Goal: Task Accomplishment & Management: Manage account settings

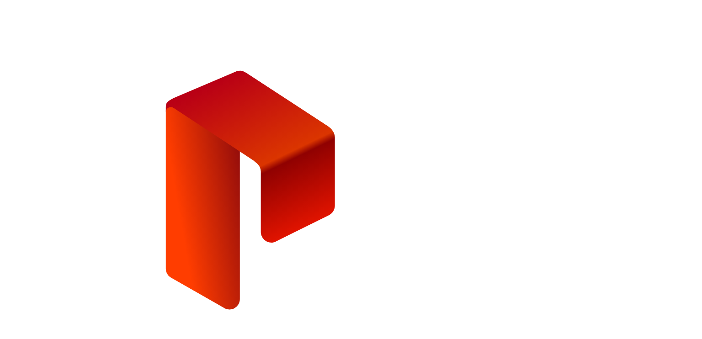
type input "*"
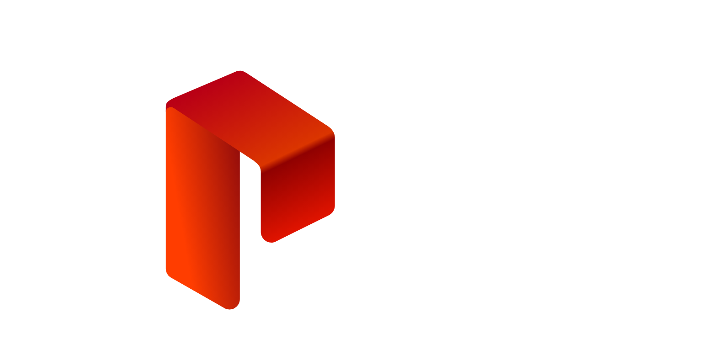
type input "**********"
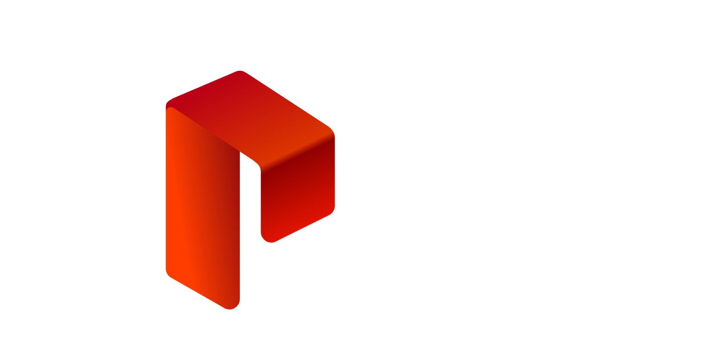
drag, startPoint x: 333, startPoint y: 0, endPoint x: 579, endPoint y: 38, distance: 248.8
drag, startPoint x: 470, startPoint y: 146, endPoint x: 534, endPoint y: 165, distance: 66.8
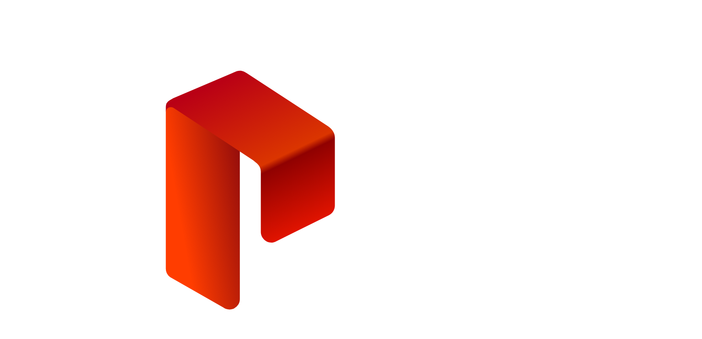
copy div "Terms & Conditions"
drag, startPoint x: 344, startPoint y: 60, endPoint x: 289, endPoint y: 46, distance: 56.3
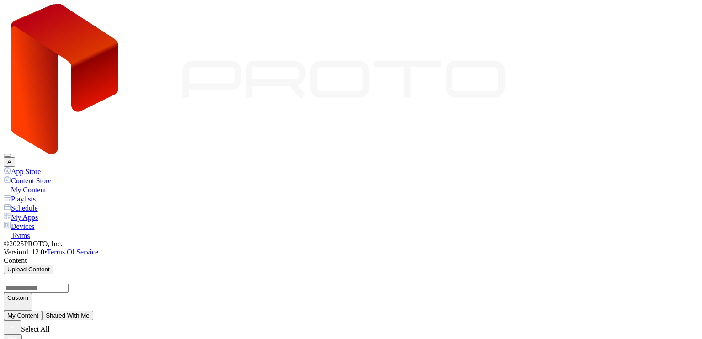
drag, startPoint x: 677, startPoint y: 15, endPoint x: 670, endPoint y: 21, distance: 9.0
click at [15, 157] on button "A" at bounding box center [9, 162] width 11 height 10
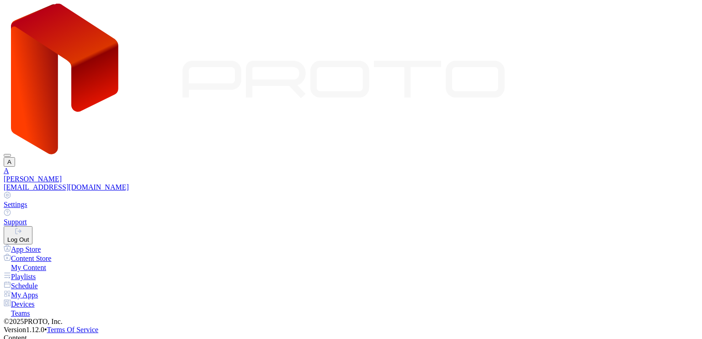
click at [29, 236] on div "Log Out" at bounding box center [17, 239] width 21 height 7
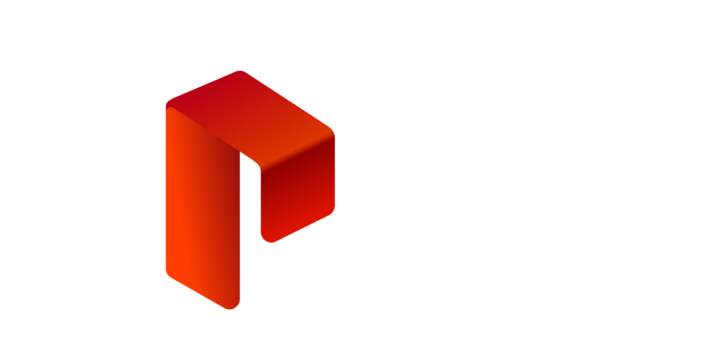
type input "**********"
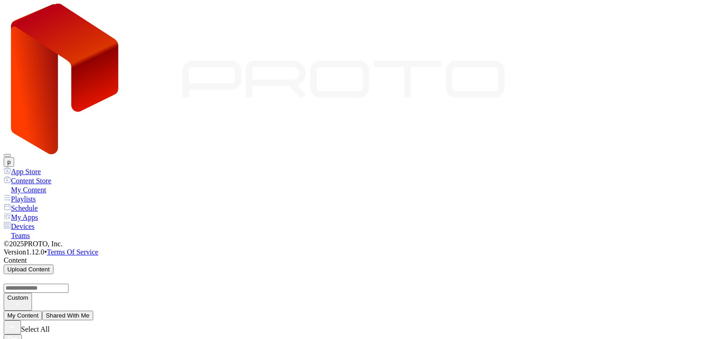
click at [14, 157] on button "p" at bounding box center [9, 162] width 11 height 10
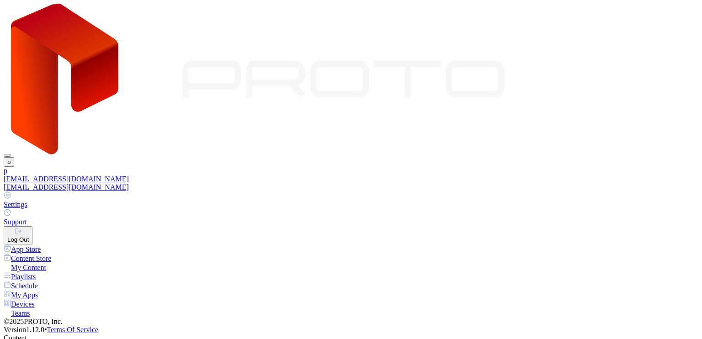
click at [609, 167] on link "p portl1.autotesting+content@gmail.com portl1.autotesting+content@gmail.com" at bounding box center [351, 179] width 695 height 25
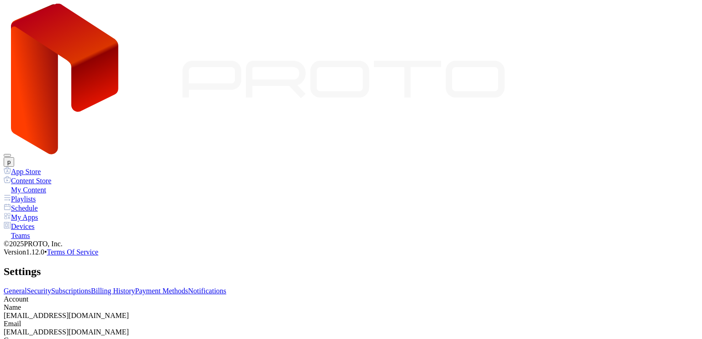
click at [135, 287] on link "Billing History" at bounding box center [113, 291] width 44 height 8
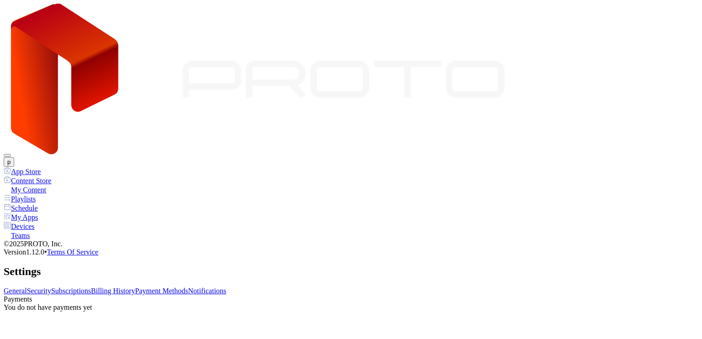
drag, startPoint x: 223, startPoint y: 93, endPoint x: 232, endPoint y: 93, distance: 8.7
click at [91, 287] on link "Subscriptions" at bounding box center [71, 291] width 40 height 8
click at [188, 287] on link "Payment Methods" at bounding box center [161, 291] width 53 height 8
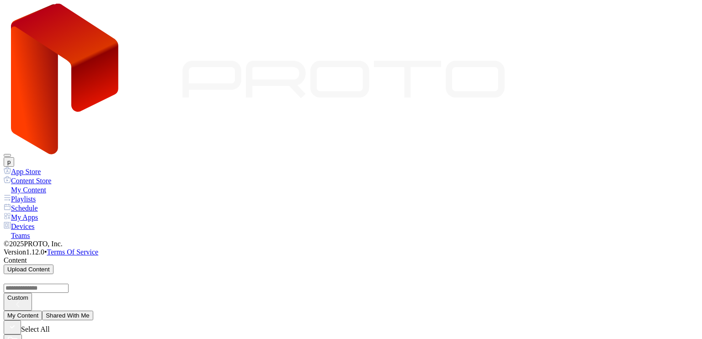
click at [14, 157] on button "p" at bounding box center [9, 162] width 11 height 10
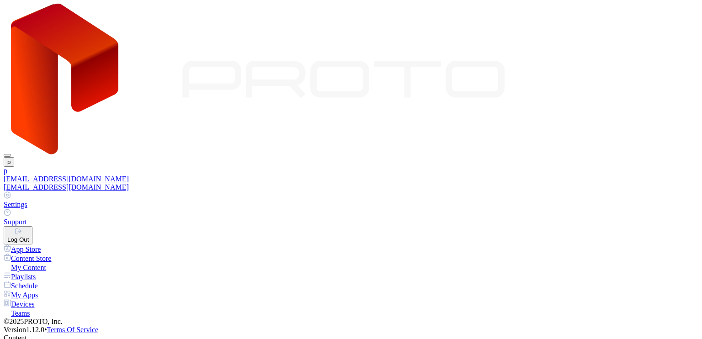
click at [29, 236] on div "Log Out" at bounding box center [17, 239] width 21 height 7
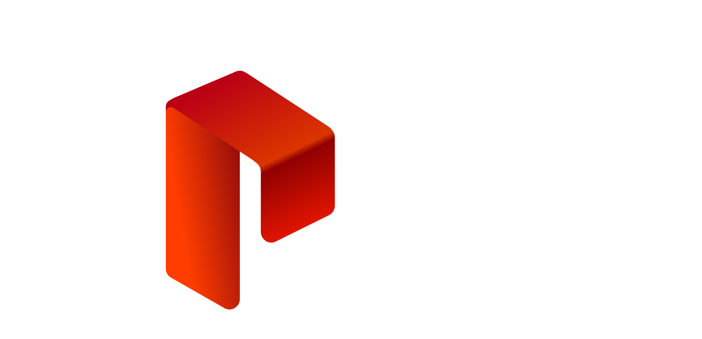
type input "**********"
paste input "**********"
type input "**********"
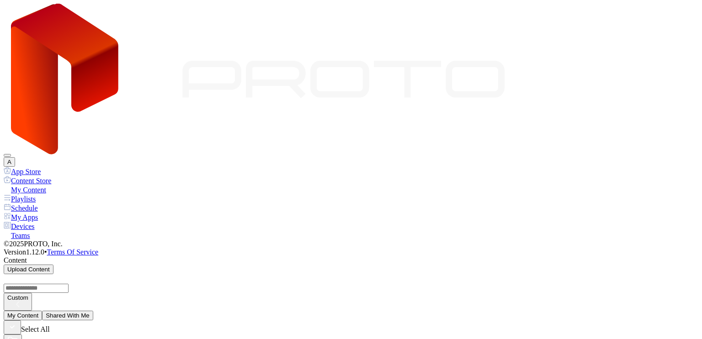
click at [37, 231] on div "Teams" at bounding box center [351, 235] width 695 height 9
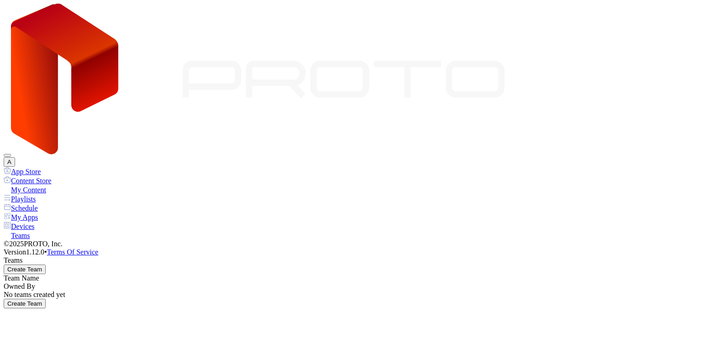
click at [15, 157] on button "A" at bounding box center [9, 162] width 11 height 10
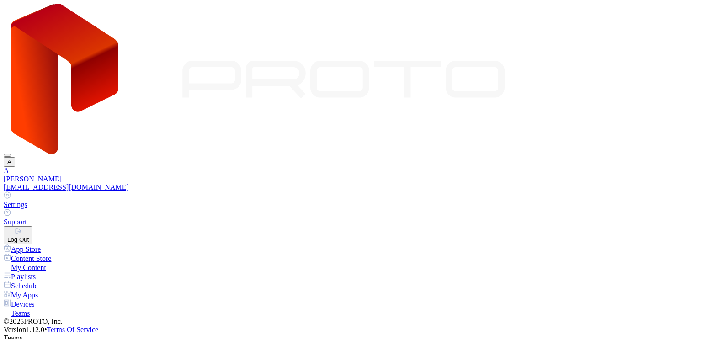
click at [634, 175] on div "[PERSON_NAME]" at bounding box center [351, 179] width 695 height 8
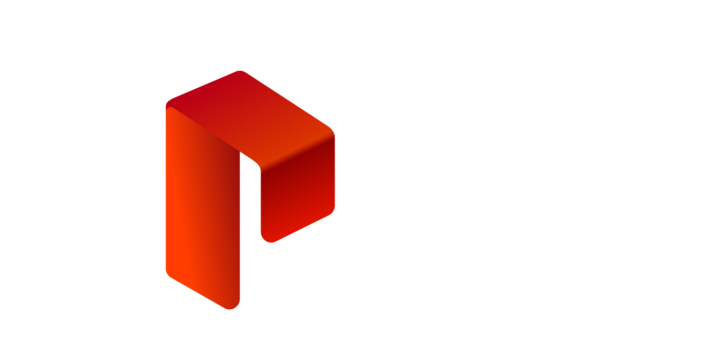
type input "**********"
paste input "**********"
type input "**********"
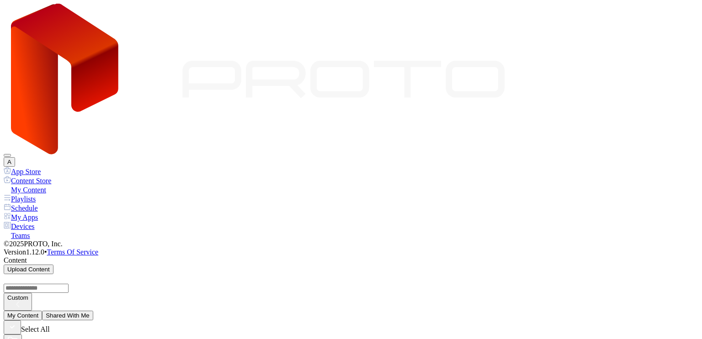
click at [37, 194] on div "Playlists" at bounding box center [351, 198] width 695 height 9
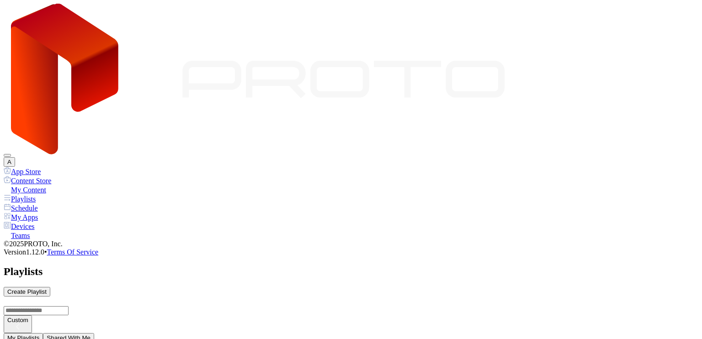
click at [49, 203] on div "Schedule" at bounding box center [351, 207] width 695 height 9
click at [48, 213] on div "My Apps" at bounding box center [351, 217] width 695 height 9
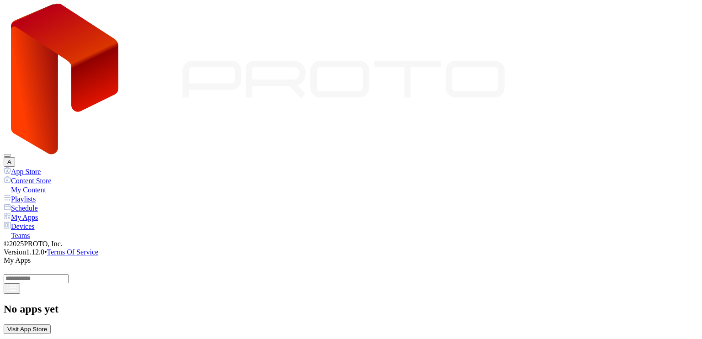
click at [44, 222] on div "Devices" at bounding box center [351, 226] width 695 height 9
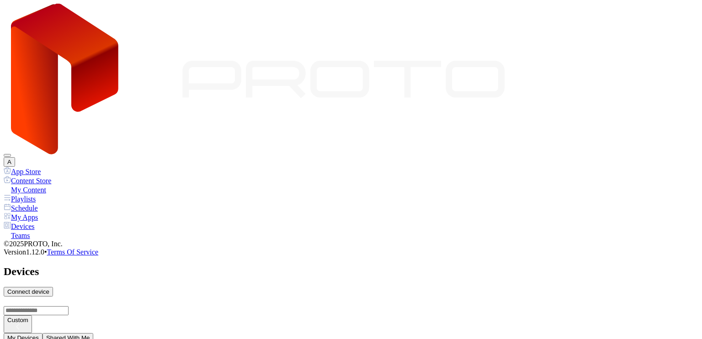
click at [46, 231] on div "Teams" at bounding box center [351, 235] width 695 height 9
click at [47, 185] on div "My Content" at bounding box center [351, 189] width 695 height 9
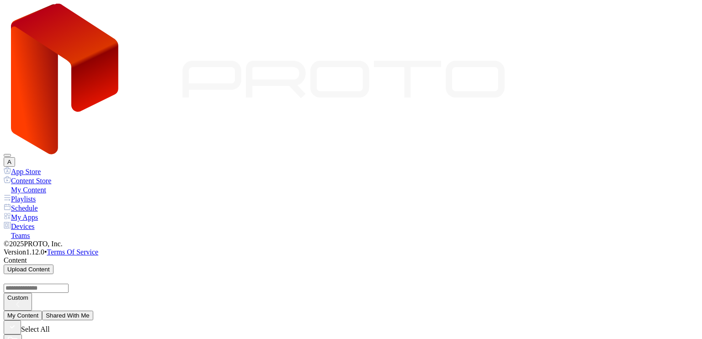
click at [15, 157] on button "A" at bounding box center [9, 162] width 11 height 10
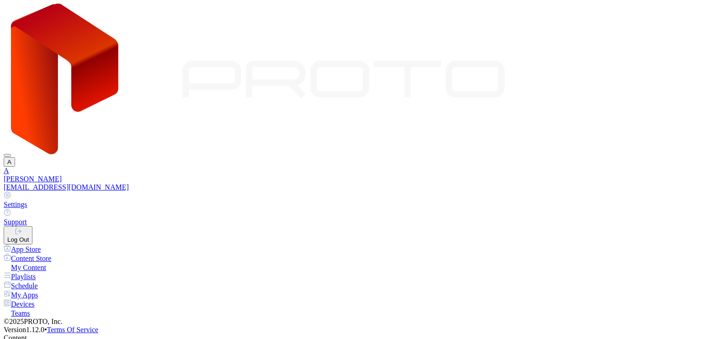
click at [624, 175] on div "[PERSON_NAME]" at bounding box center [351, 179] width 695 height 8
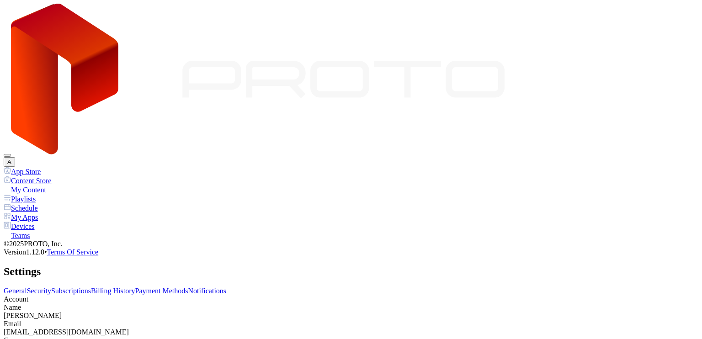
click at [91, 287] on link "Subscriptions" at bounding box center [71, 291] width 40 height 8
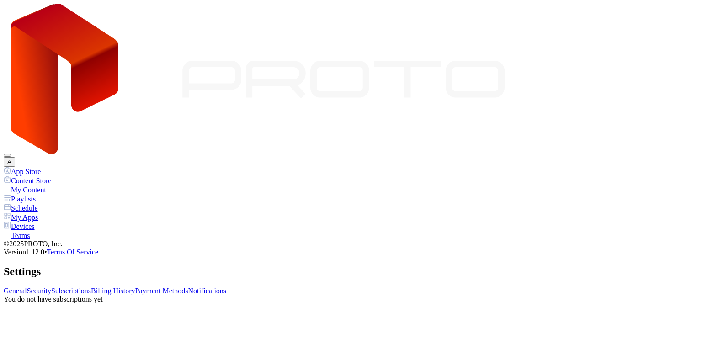
click at [135, 287] on link "Billing History" at bounding box center [113, 291] width 44 height 8
click at [188, 287] on link "Payment Methods" at bounding box center [161, 291] width 53 height 8
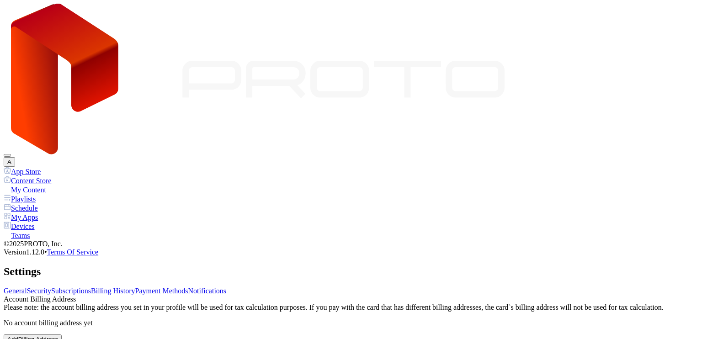
click at [227, 287] on link "Notifications" at bounding box center [207, 291] width 38 height 8
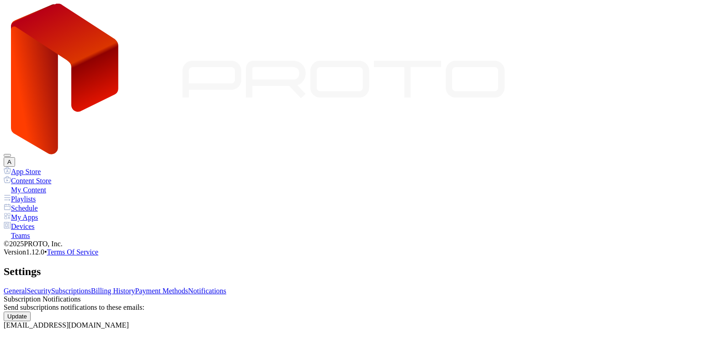
click at [91, 287] on link "Subscriptions" at bounding box center [71, 291] width 40 height 8
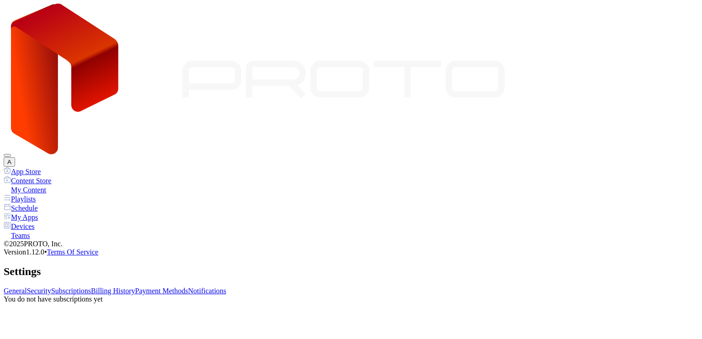
click at [51, 287] on link "Security" at bounding box center [39, 291] width 24 height 8
click at [27, 287] on link "General" at bounding box center [15, 291] width 23 height 8
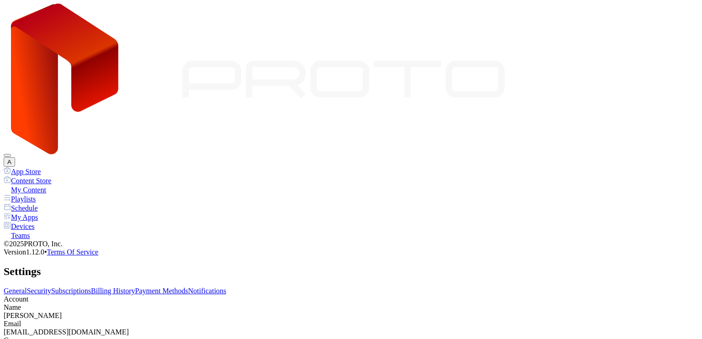
click at [51, 287] on link "Security" at bounding box center [39, 291] width 24 height 8
click at [56, 185] on div "My Content" at bounding box center [351, 189] width 695 height 9
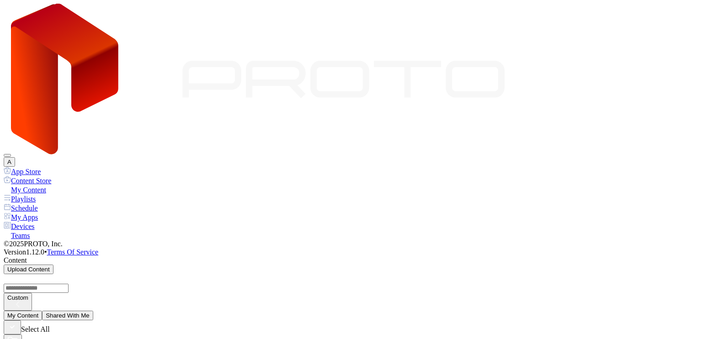
click at [37, 194] on div "Playlists" at bounding box center [351, 198] width 695 height 9
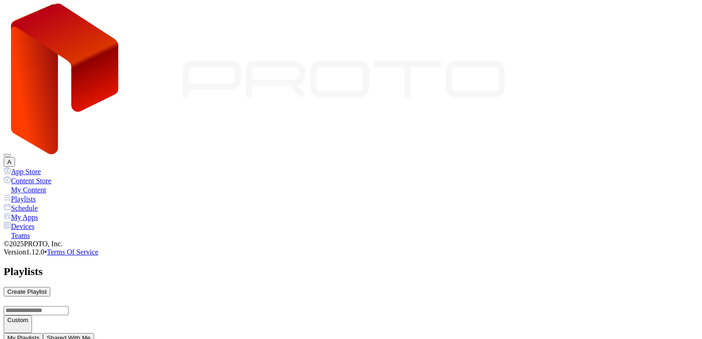
click at [43, 185] on div "My Content" at bounding box center [351, 189] width 695 height 9
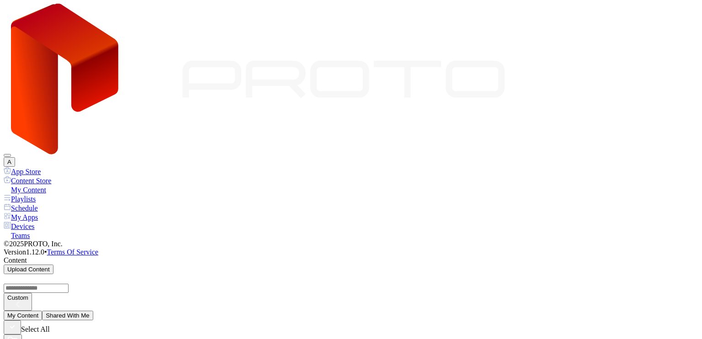
drag, startPoint x: 687, startPoint y: 18, endPoint x: 681, endPoint y: 18, distance: 6.9
click at [687, 17] on div "A" at bounding box center [351, 85] width 695 height 163
click at [15, 157] on button "A" at bounding box center [9, 162] width 11 height 10
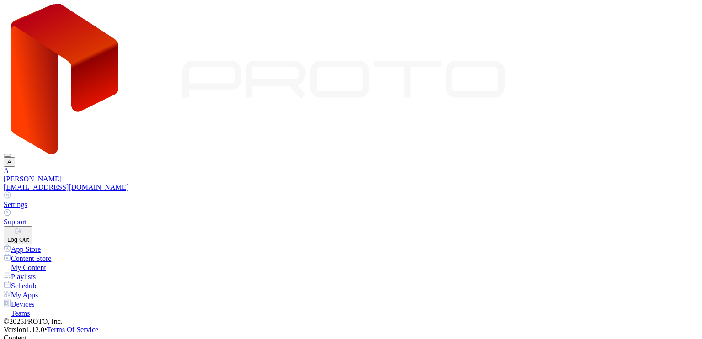
click at [612, 175] on div "[PERSON_NAME]" at bounding box center [351, 179] width 695 height 8
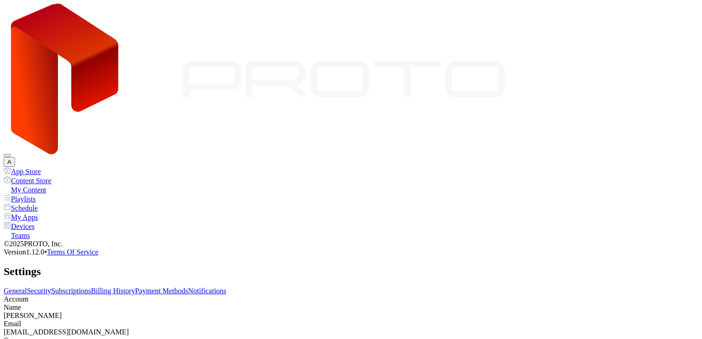
click at [51, 287] on link "Security" at bounding box center [39, 291] width 24 height 8
click at [27, 287] on link "General" at bounding box center [15, 291] width 23 height 8
click at [163, 303] on div "Name [PERSON_NAME] Email [EMAIL_ADDRESS][DOMAIN_NAME] Company - Delete Account" at bounding box center [351, 332] width 695 height 59
